Goal: Task Accomplishment & Management: Use online tool/utility

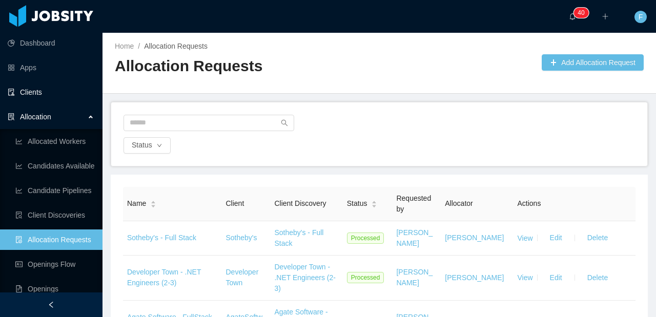
click at [50, 94] on link "Clients" at bounding box center [51, 92] width 87 height 20
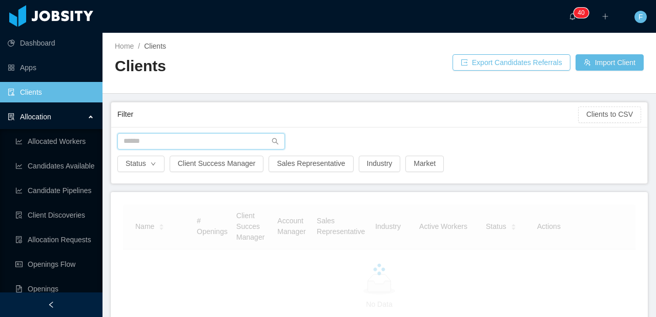
click at [156, 144] on input "text" at bounding box center [201, 141] width 168 height 16
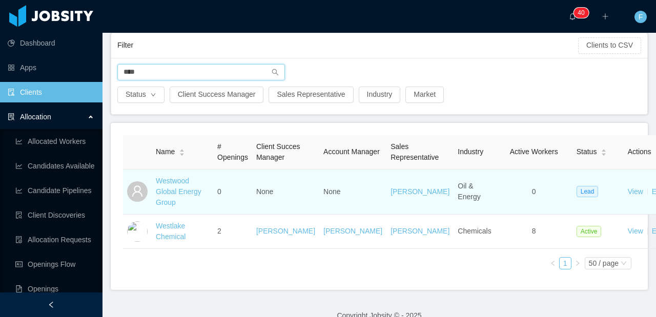
scroll to position [72, 0]
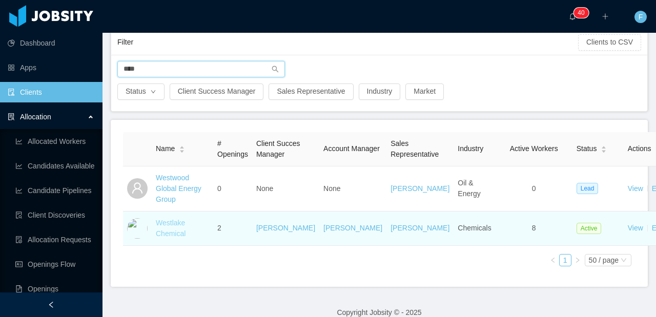
type input "****"
click at [170, 233] on link "Westlake Chemical" at bounding box center [171, 228] width 30 height 19
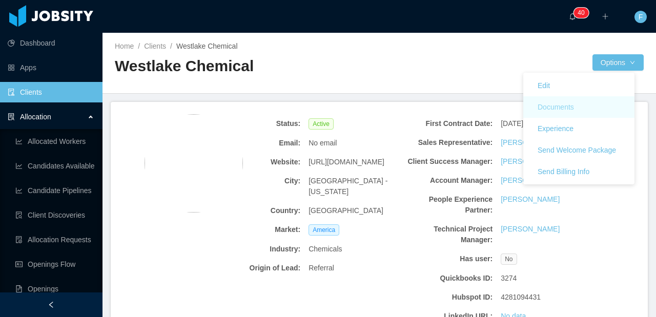
click at [567, 108] on button "Documents" at bounding box center [555, 107] width 53 height 16
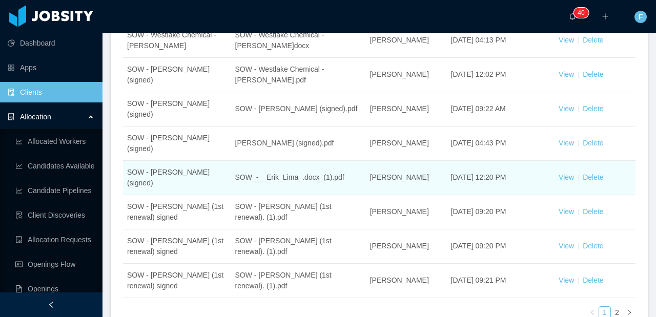
scroll to position [320, 0]
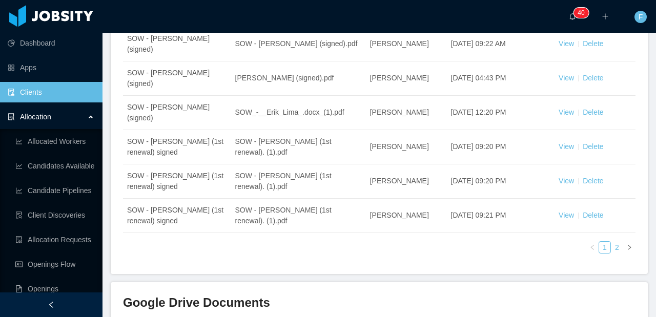
click at [611, 242] on link "2" at bounding box center [616, 247] width 11 height 11
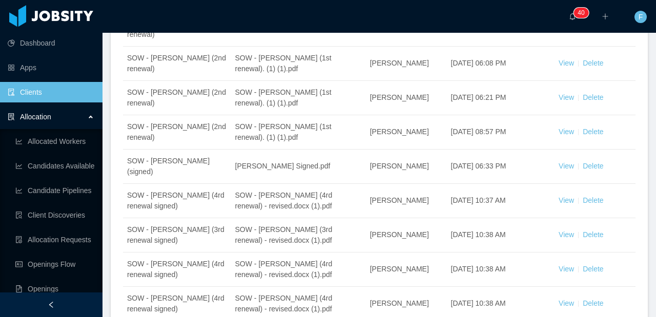
scroll to position [0, 0]
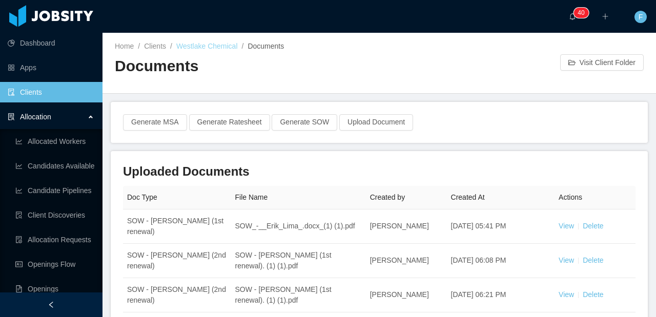
click at [218, 46] on link "Westlake Chemical" at bounding box center [206, 46] width 61 height 8
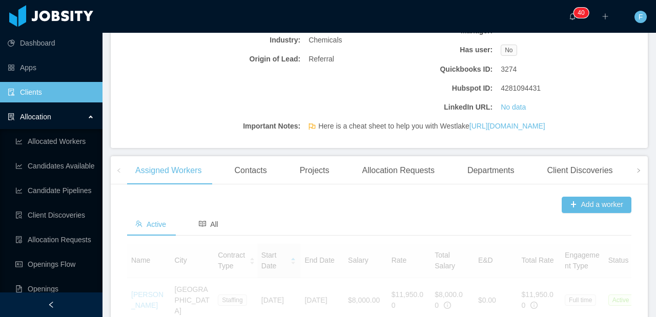
scroll to position [527, 0]
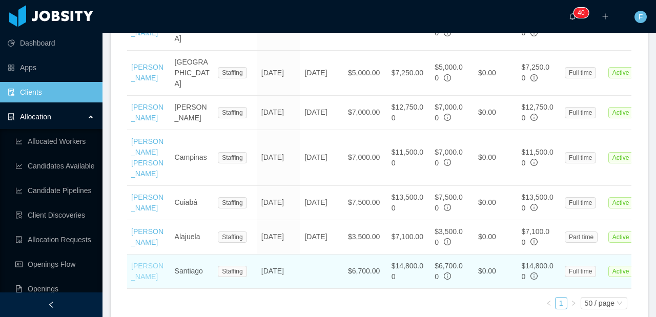
click at [140, 266] on link "[PERSON_NAME]" at bounding box center [147, 271] width 32 height 19
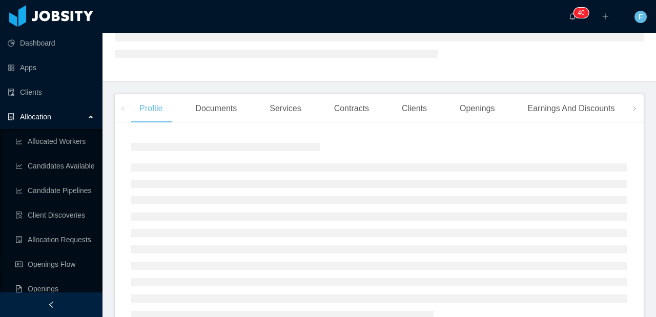
scroll to position [112, 0]
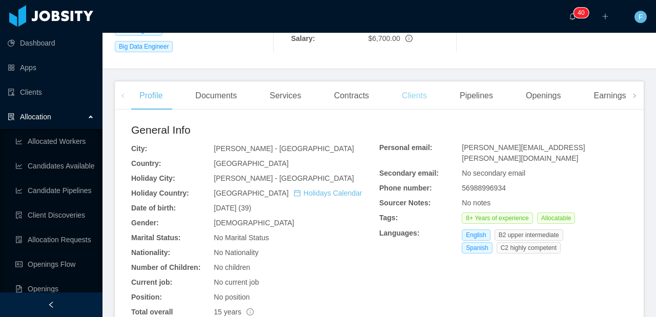
click at [418, 85] on div "Clients" at bounding box center [415, 95] width 42 height 29
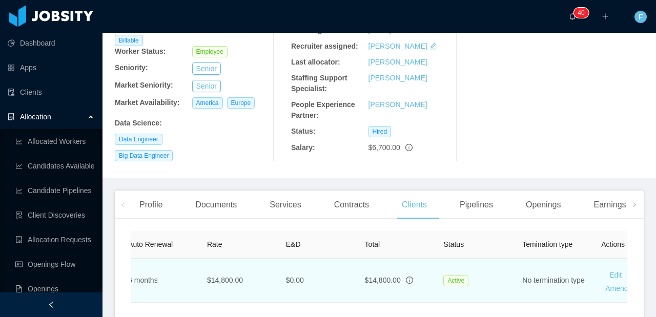
scroll to position [0, 495]
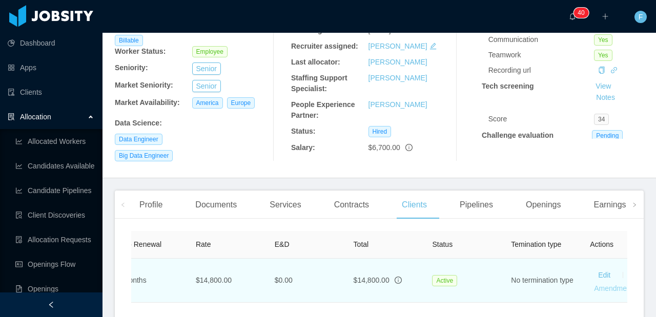
click at [598, 284] on link "Amendments" at bounding box center [615, 288] width 42 height 8
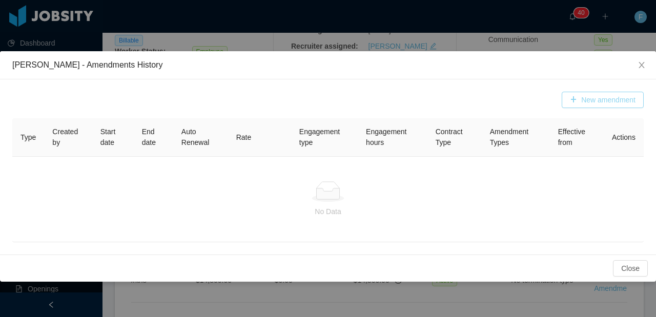
click at [609, 95] on button "New amendment" at bounding box center [603, 100] width 82 height 16
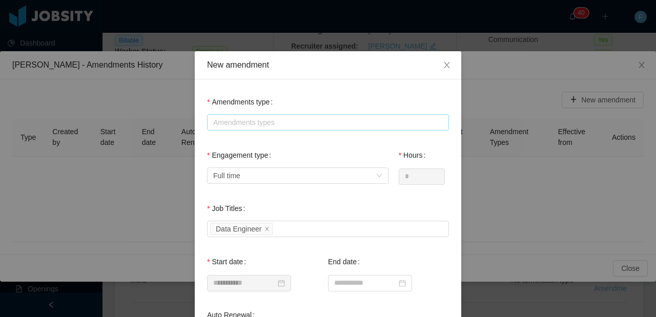
click at [271, 121] on div "Amendments types" at bounding box center [325, 122] width 225 height 10
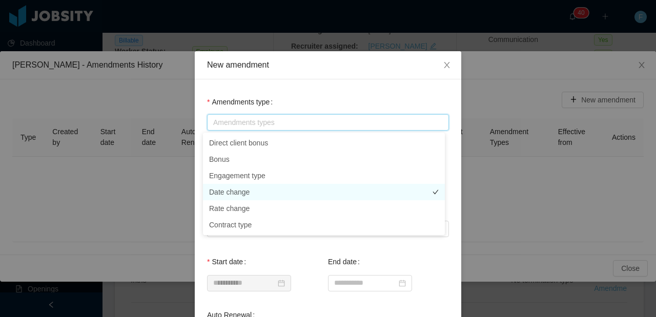
click at [248, 193] on li "Date change" at bounding box center [324, 192] width 242 height 16
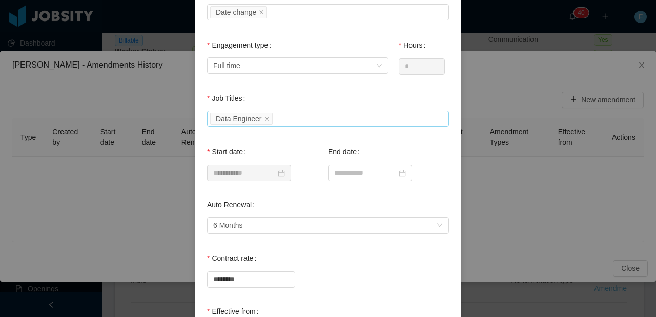
scroll to position [132, 0]
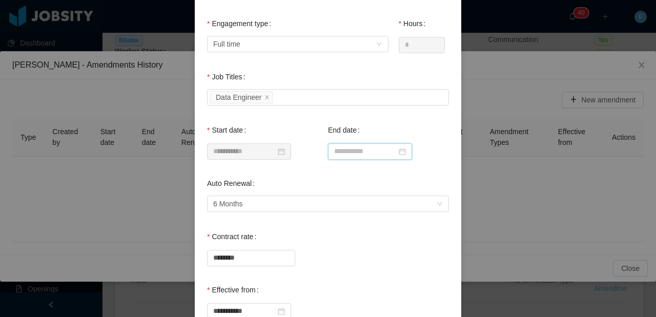
click at [342, 147] on input at bounding box center [370, 151] width 84 height 16
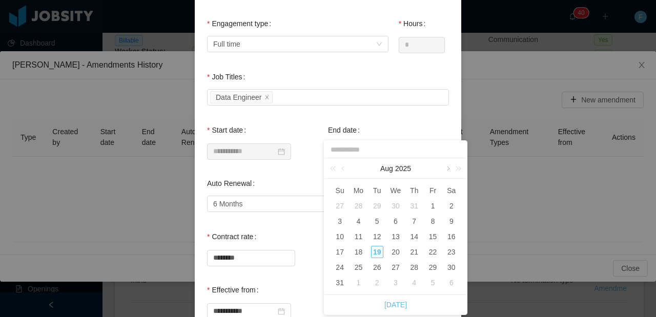
click at [447, 169] on link at bounding box center [447, 168] width 9 height 20
click at [395, 269] on div "31" at bounding box center [395, 267] width 12 height 12
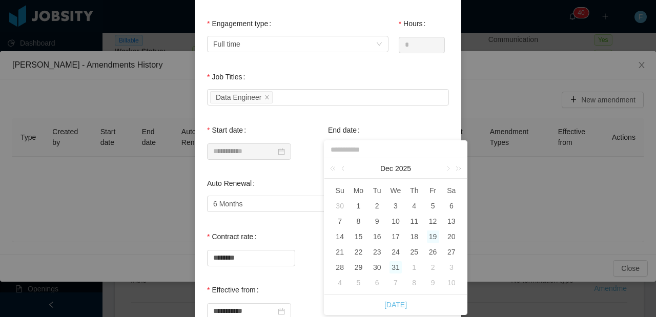
type input "**********"
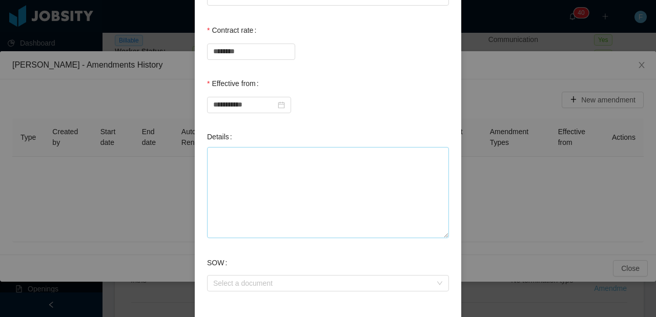
scroll to position [401, 0]
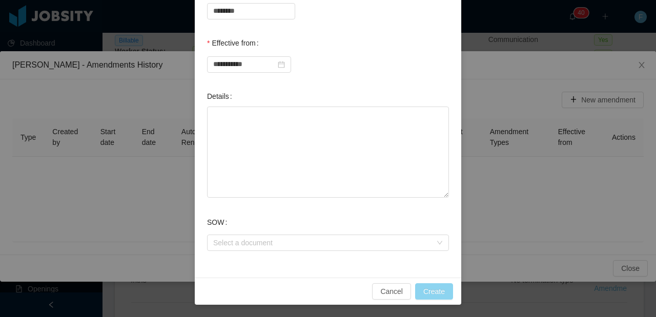
click at [430, 296] on button "Create" at bounding box center [434, 291] width 38 height 16
